Goal: Task Accomplishment & Management: Use online tool/utility

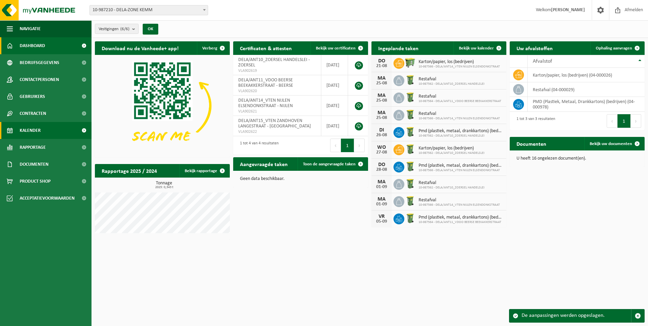
click at [22, 128] on span "Kalender" at bounding box center [30, 130] width 21 height 17
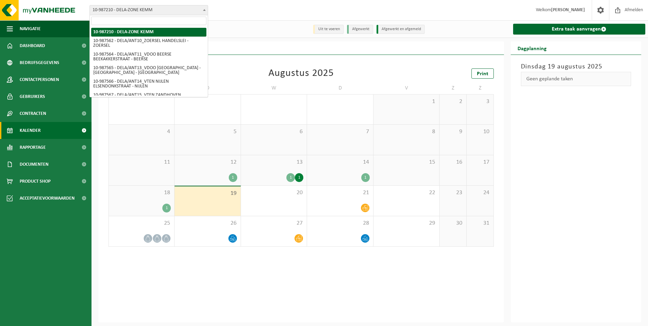
click at [127, 12] on span "10-987210 - DELA-ZONE KEMM" at bounding box center [149, 9] width 118 height 9
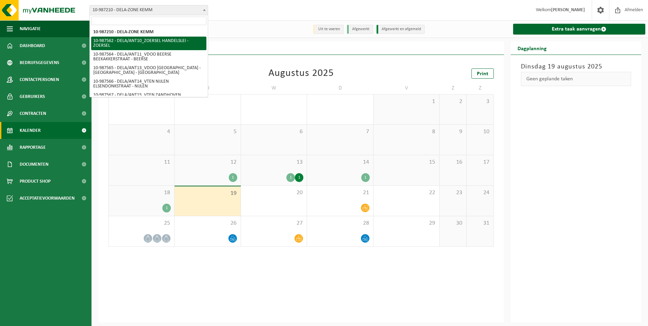
select select "167234"
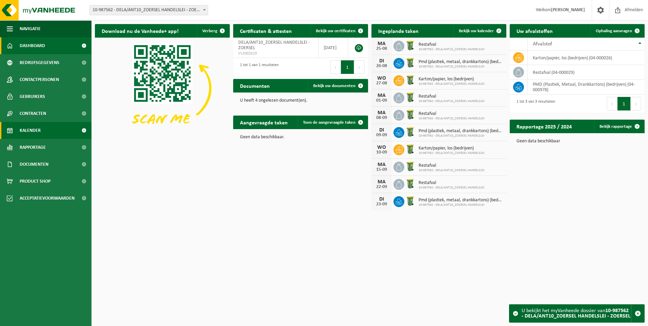
click at [42, 129] on link "Kalender" at bounding box center [46, 130] width 92 height 17
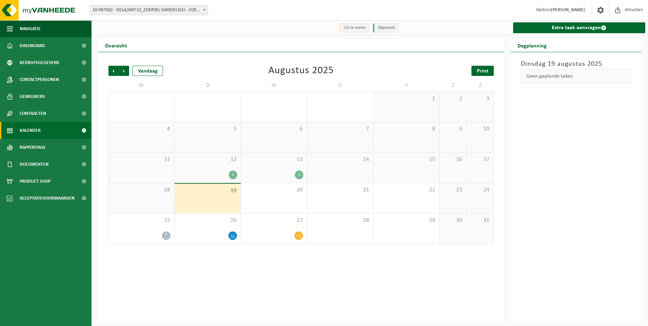
click at [488, 74] on span "Print" at bounding box center [483, 70] width 12 height 5
click at [481, 74] on span "Print" at bounding box center [483, 70] width 12 height 5
